Goal: Contribute content: Contribute content

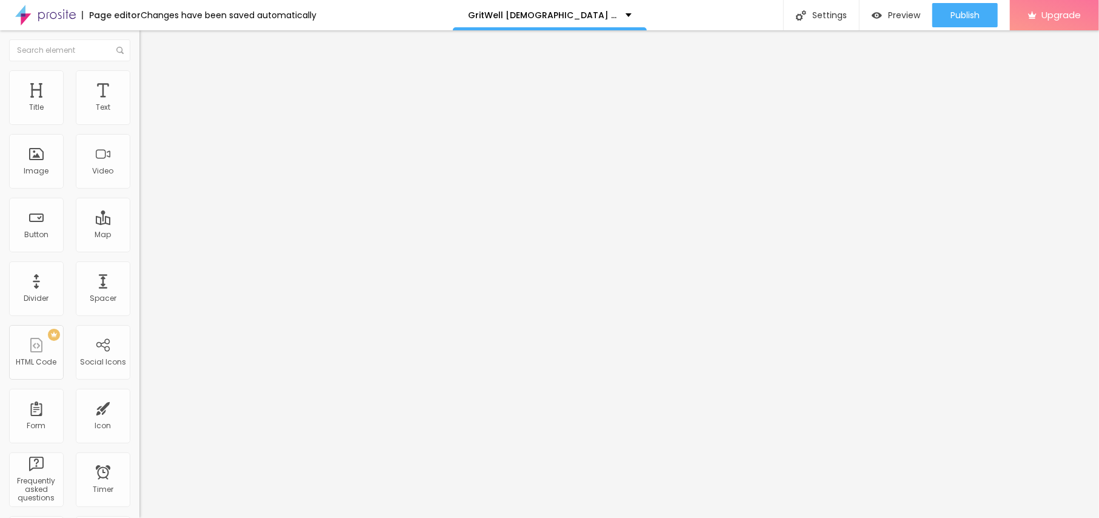
click at [139, 104] on span "Add image" at bounding box center [164, 99] width 50 height 10
click at [139, 76] on ul "Content Style Advanced" at bounding box center [208, 76] width 139 height 36
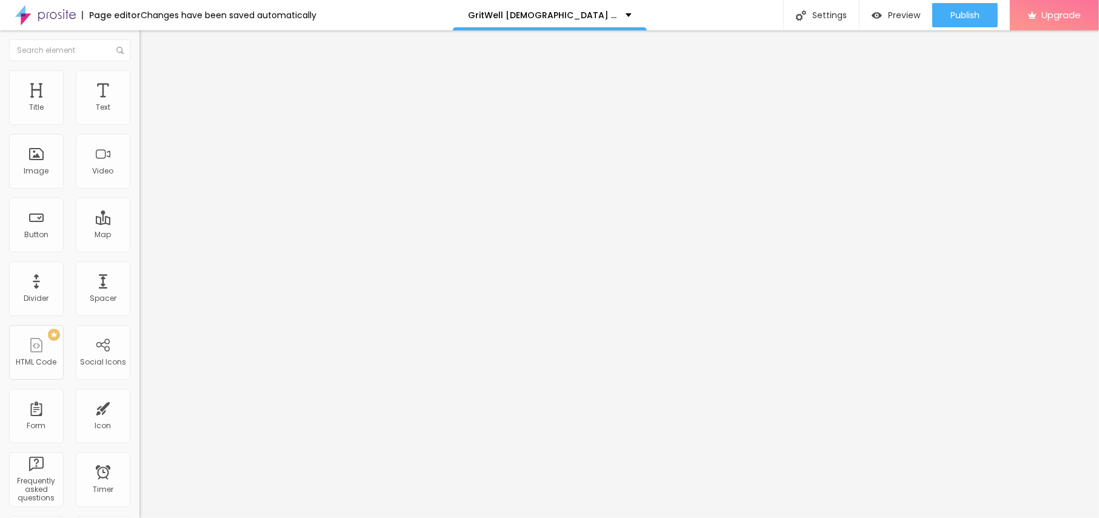
drag, startPoint x: 78, startPoint y: 76, endPoint x: 71, endPoint y: 78, distance: 7.5
click at [139, 76] on ul "Content Style Advanced" at bounding box center [208, 76] width 139 height 36
click at [139, 78] on li "Style" at bounding box center [208, 76] width 139 height 12
type input "95"
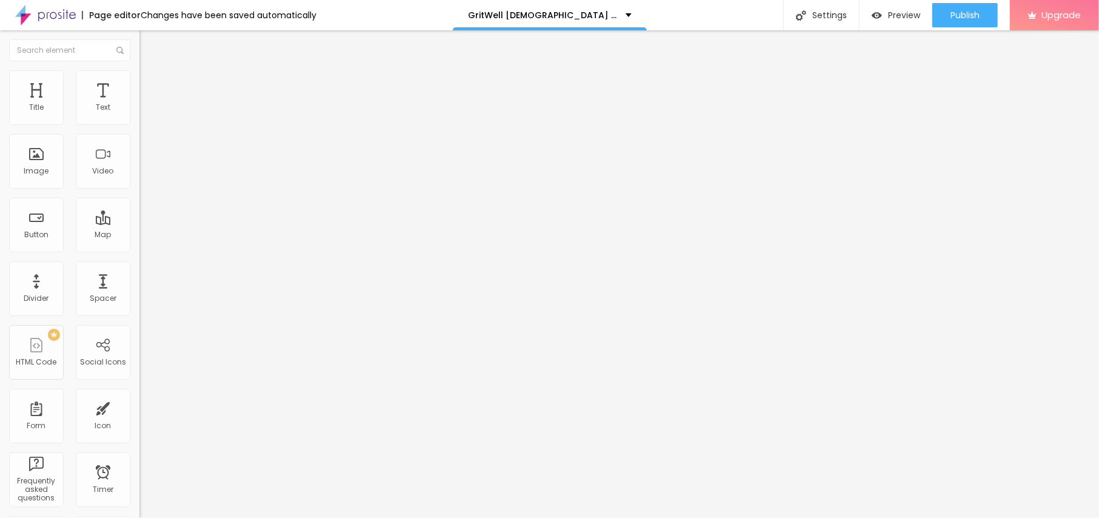
type input "90"
drag, startPoint x: 126, startPoint y: 132, endPoint x: 105, endPoint y: 130, distance: 21.4
type input "90"
click at [139, 124] on input "range" at bounding box center [178, 120] width 78 height 10
type input "70"
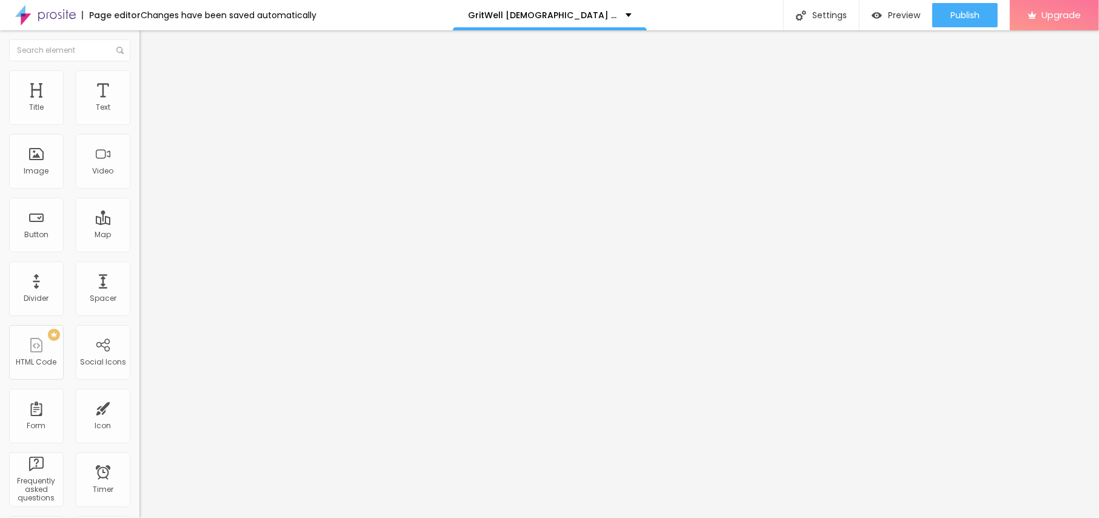
type input "70"
type input "65"
type input "60"
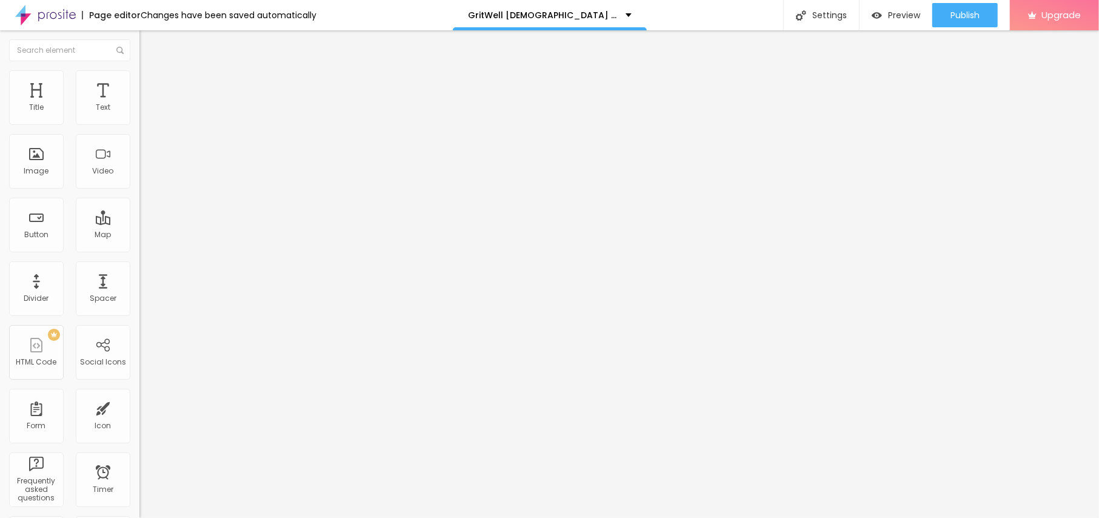
type input "55"
type input "50"
drag, startPoint x: 88, startPoint y: 127, endPoint x: 61, endPoint y: 127, distance: 27.9
type input "50"
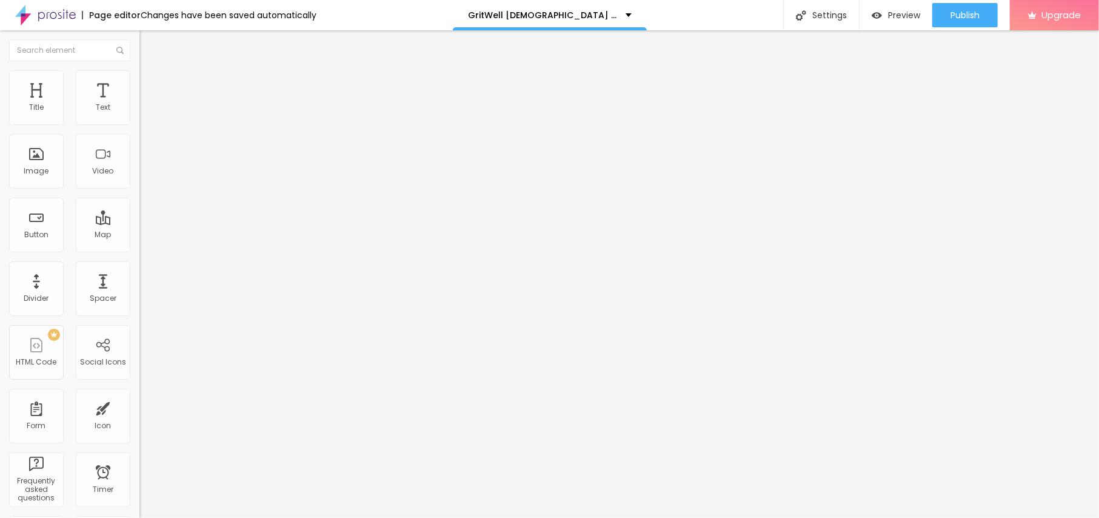
click at [139, 124] on input "range" at bounding box center [178, 120] width 78 height 10
click at [150, 72] on span "Content" at bounding box center [165, 66] width 30 height 10
drag, startPoint x: 25, startPoint y: 214, endPoint x: 42, endPoint y: 218, distance: 18.1
click at [139, 122] on input "text" at bounding box center [211, 116] width 145 height 12
paste input "GritWell [DEMOGRAPHIC_DATA] Performance"
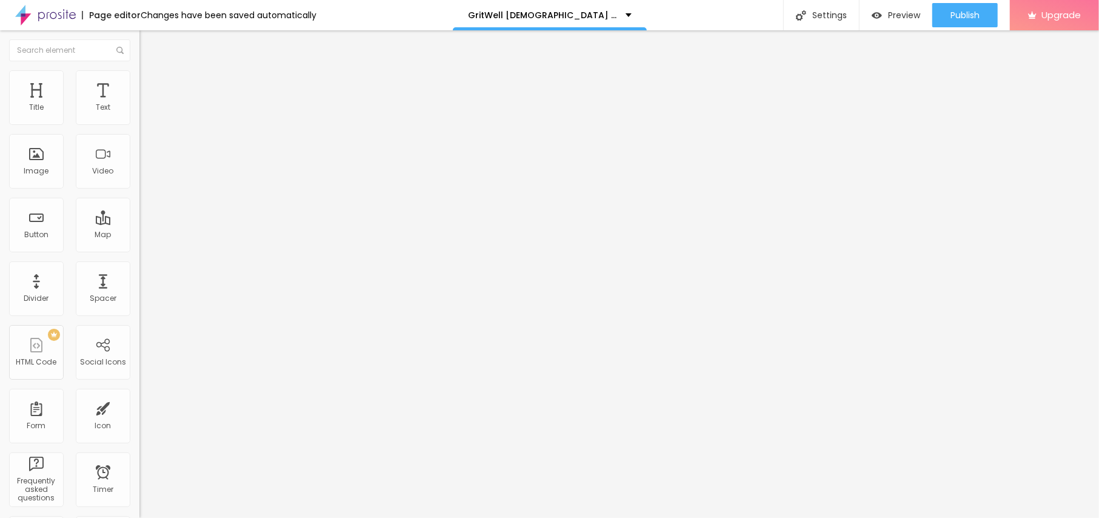
type input "GritWell [DEMOGRAPHIC_DATA] Performance"
drag, startPoint x: 42, startPoint y: 326, endPoint x: 0, endPoint y: 321, distance: 42.2
click at [139, 277] on div "Change image Image description (Alt) GritWell [DEMOGRAPHIC_DATA] Performance Al…" at bounding box center [208, 186] width 139 height 182
paste input "[URL][DOMAIN_NAME][DOMAIN_NAME][DEMOGRAPHIC_DATA]"
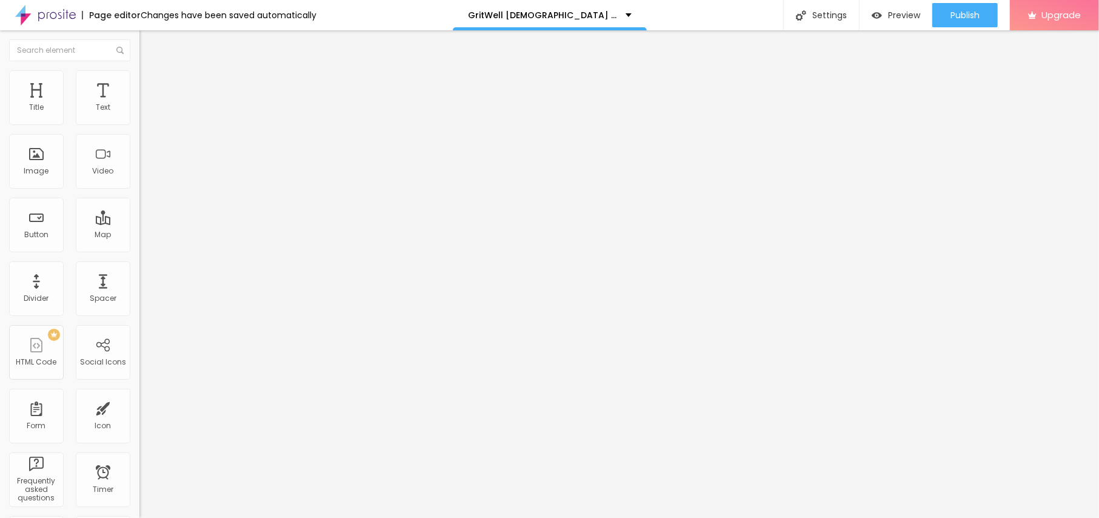
type input "[URL][DOMAIN_NAME][DOMAIN_NAME][DEMOGRAPHIC_DATA]"
click at [139, 48] on button "Edit Image" at bounding box center [208, 44] width 139 height 28
drag, startPoint x: 64, startPoint y: 141, endPoint x: 0, endPoint y: 136, distance: 64.5
click at [139, 136] on div "Text Click me Align Size Default Small Default Big Link URL https:// Open in ne…" at bounding box center [208, 183] width 139 height 176
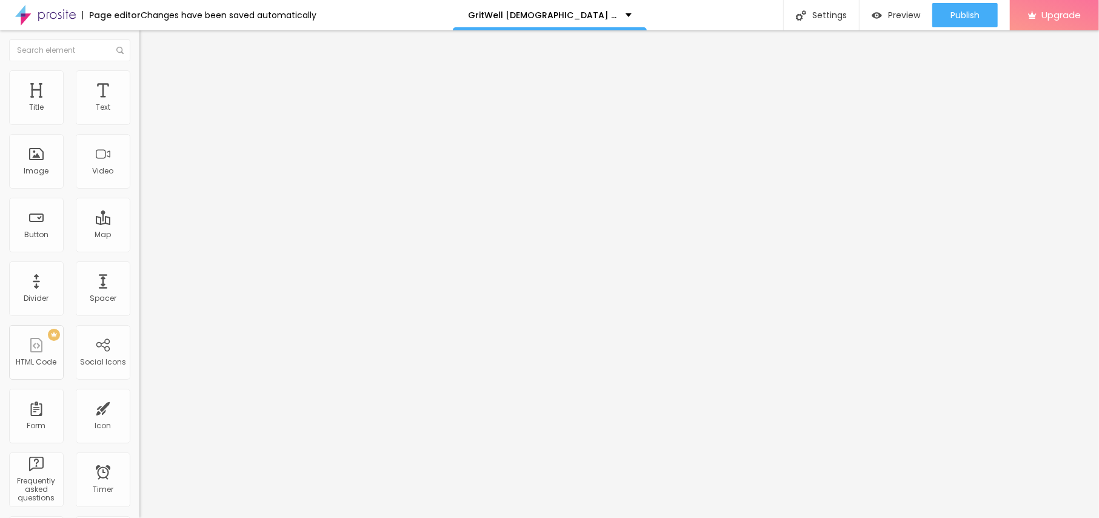
paste input "😍👇SHOP NOW😍👇"
type input "😍👇SHOP NOW😍👇"
drag, startPoint x: 76, startPoint y: 246, endPoint x: 0, endPoint y: 246, distance: 76.4
click at [139, 246] on div "Text 😍👇SHOP NOW😍👇 Align Size Default Small Default Big Link URL https:// Open i…" at bounding box center [208, 183] width 139 height 176
paste input "[URL][DOMAIN_NAME][DEMOGRAPHIC_DATA]"
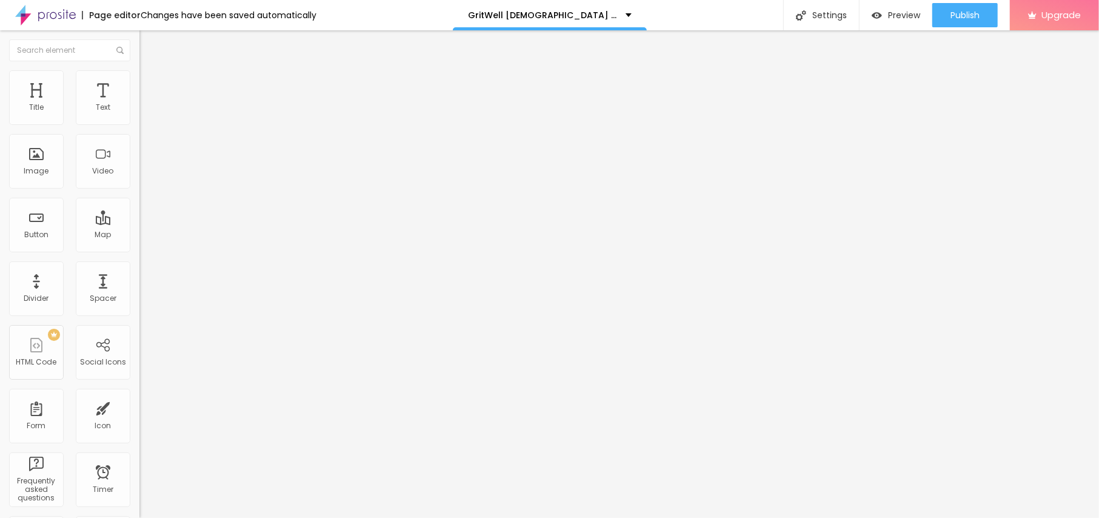
scroll to position [0, 110]
type input "[URL][DOMAIN_NAME][DEMOGRAPHIC_DATA]"
click at [139, 38] on button "Edit Button" at bounding box center [208, 44] width 139 height 28
click at [139, 35] on button "Edit Button" at bounding box center [208, 44] width 139 height 28
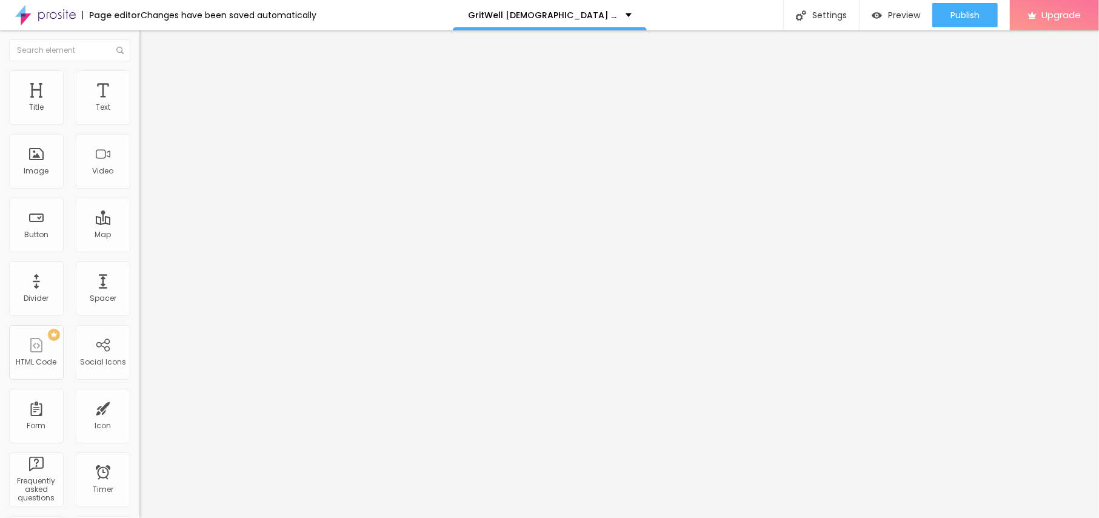
click at [144, 113] on icon "button" at bounding box center [147, 108] width 7 height 7
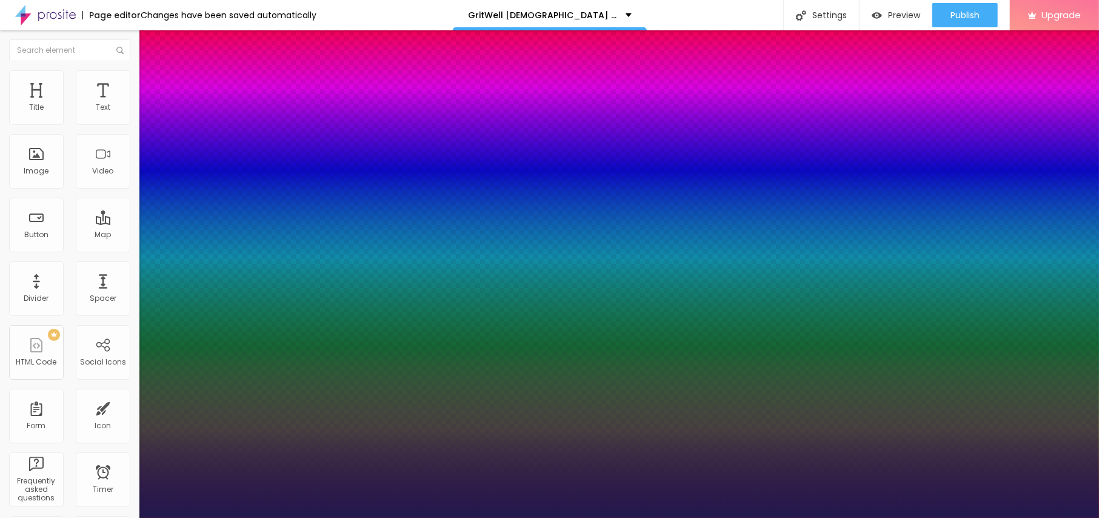
type input "1"
type input "15"
type input "1"
type input "16"
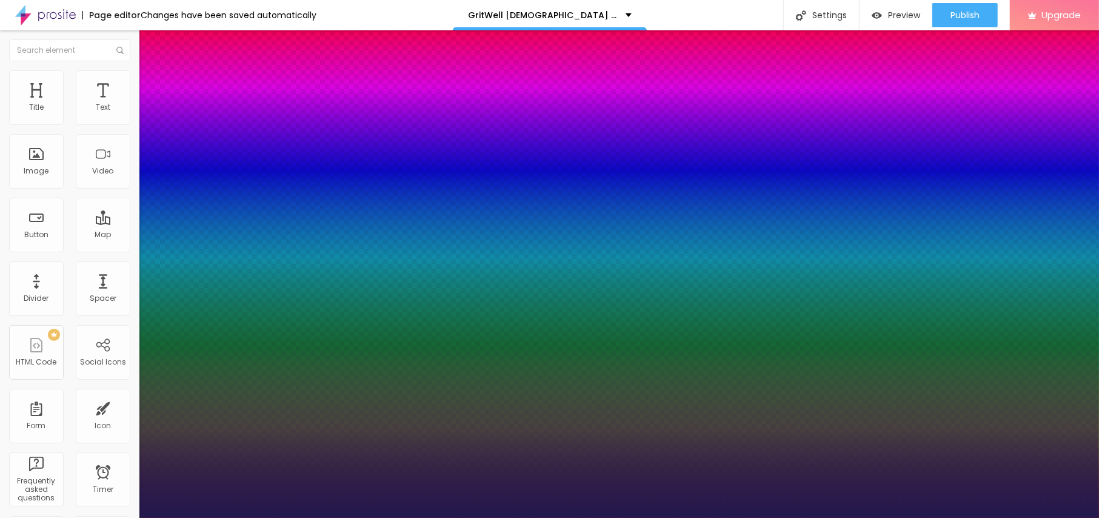
type input "16"
type input "1"
type input "17"
type input "1"
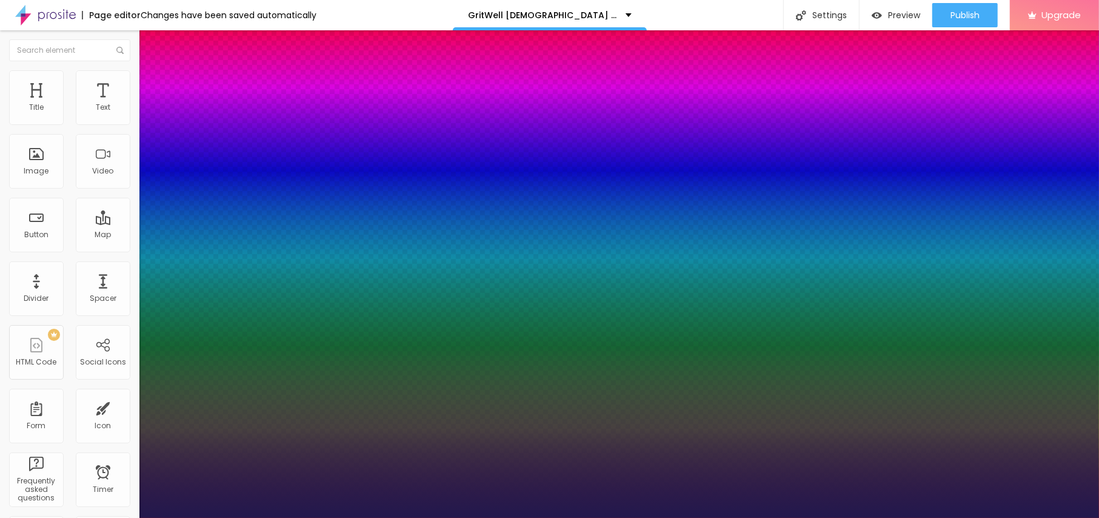
type input "22"
type input "1"
drag, startPoint x: 163, startPoint y: 206, endPoint x: 170, endPoint y: 206, distance: 7.3
type input "22"
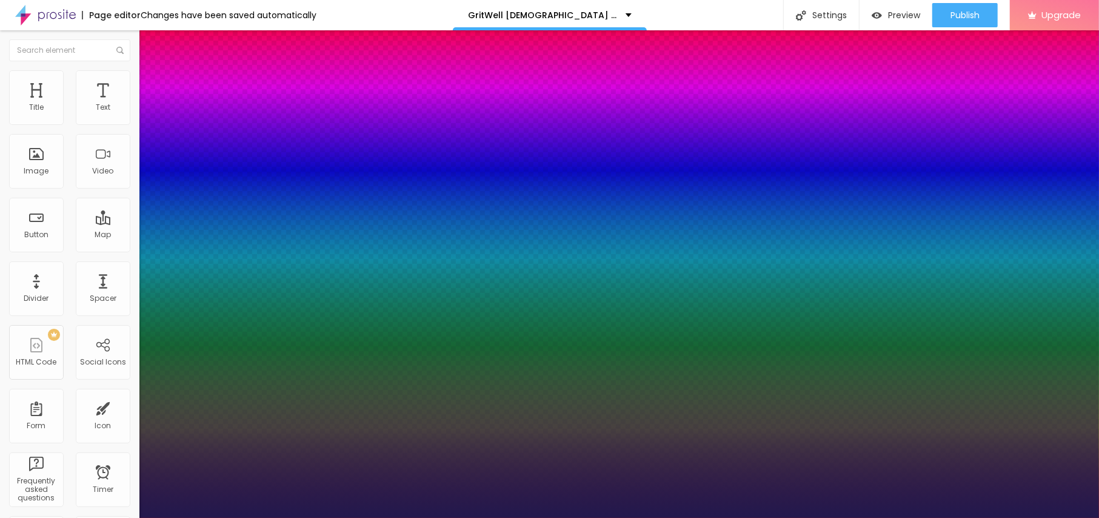
click at [532, 517] on div at bounding box center [549, 518] width 1099 height 0
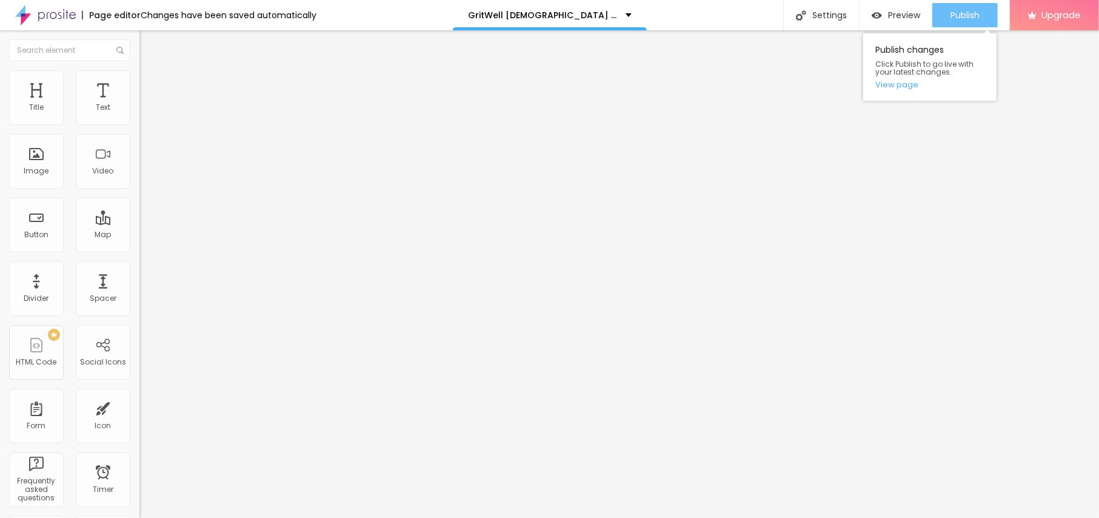
click at [975, 10] on span "Publish" at bounding box center [964, 15] width 29 height 10
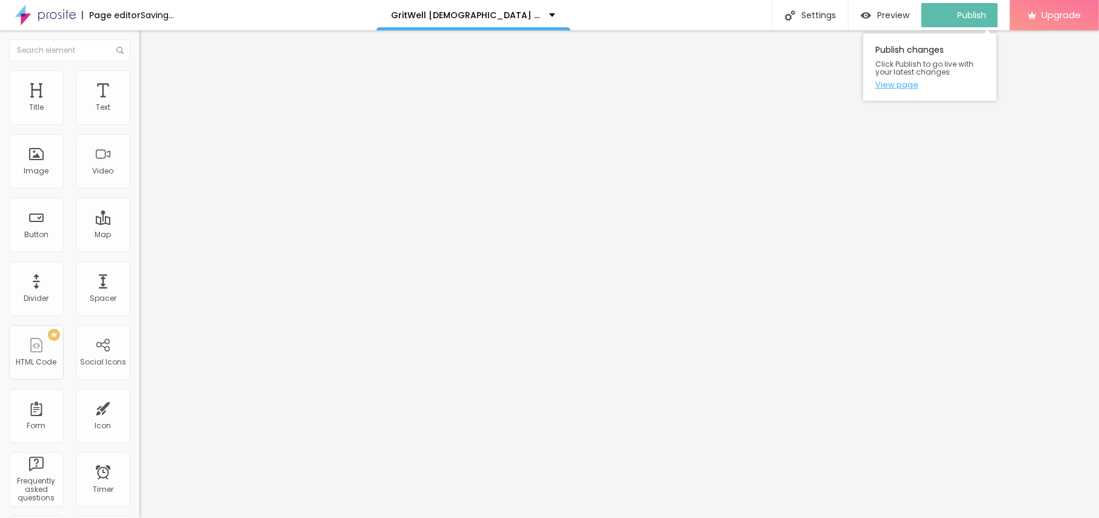
click at [898, 86] on link "View page" at bounding box center [929, 85] width 109 height 8
